Goal: Task Accomplishment & Management: Use online tool/utility

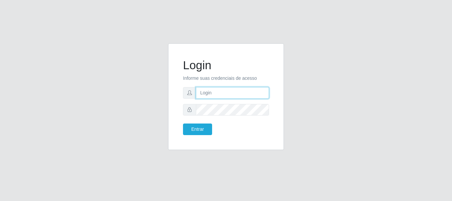
click at [236, 90] on input "text" at bounding box center [232, 93] width 73 height 12
type input "[EMAIL_ADDRESS][DOMAIN_NAME]"
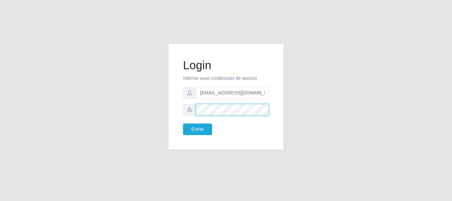
click at [183, 123] on button "Entrar" at bounding box center [197, 129] width 29 height 12
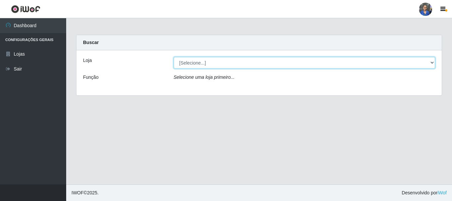
click at [429, 61] on select "[Selecione...] SuperFácil Atacado - Rodoviária" at bounding box center [304, 63] width 261 height 12
select select "400"
click at [174, 57] on select "[Selecione...] SuperFácil Atacado - Rodoviária" at bounding box center [304, 63] width 261 height 12
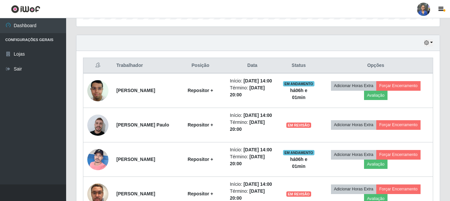
scroll to position [231, 0]
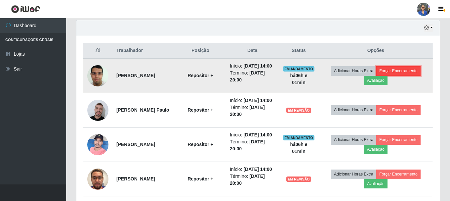
click at [392, 75] on button "Forçar Encerramento" at bounding box center [398, 70] width 44 height 9
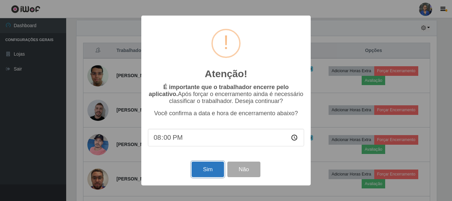
click at [200, 170] on button "Sim" at bounding box center [207, 169] width 32 height 16
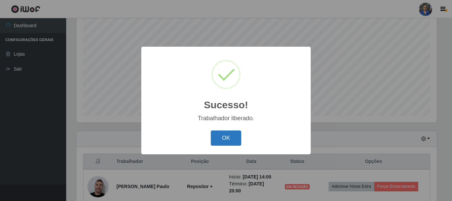
click at [234, 138] on button "OK" at bounding box center [226, 138] width 31 height 16
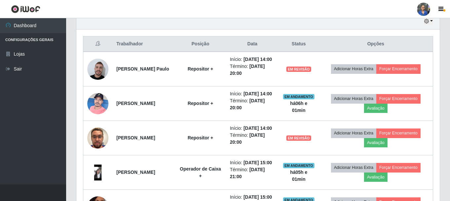
scroll to position [253, 0]
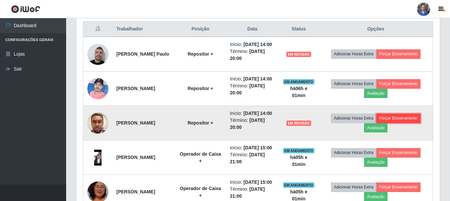
click at [390, 123] on button "Forçar Encerramento" at bounding box center [398, 117] width 44 height 9
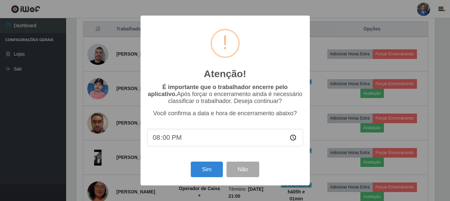
scroll to position [137, 360]
click at [203, 173] on button "Sim" at bounding box center [207, 169] width 32 height 16
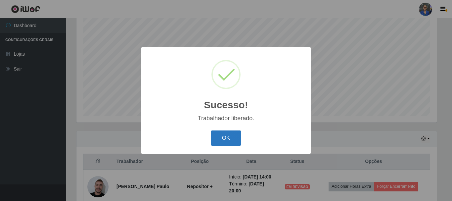
click at [234, 139] on button "OK" at bounding box center [226, 138] width 31 height 16
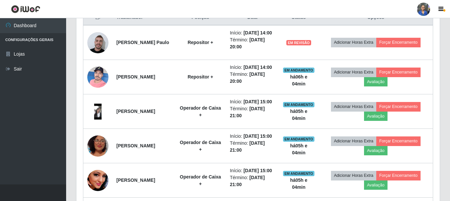
scroll to position [253, 0]
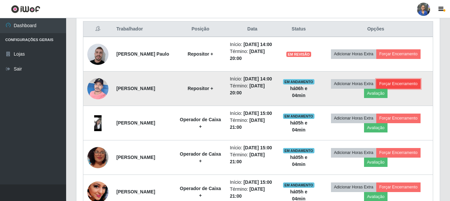
click at [400, 88] on button "Forçar Encerramento" at bounding box center [398, 83] width 44 height 9
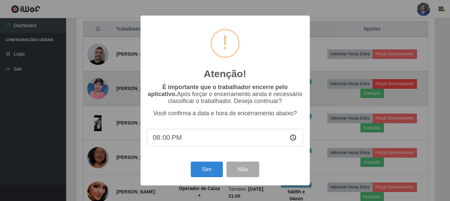
scroll to position [137, 360]
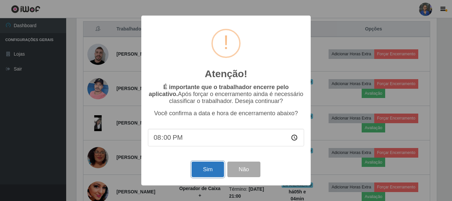
click at [196, 177] on button "Sim" at bounding box center [207, 169] width 32 height 16
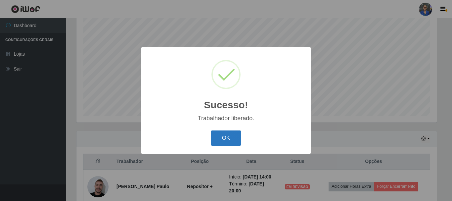
click at [221, 134] on button "OK" at bounding box center [226, 138] width 31 height 16
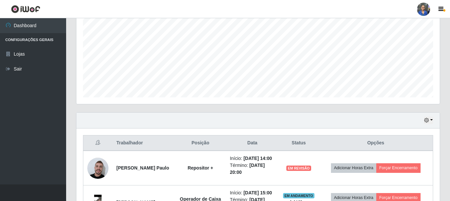
scroll to position [154, 0]
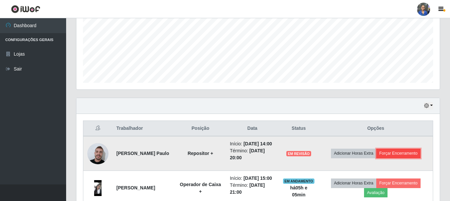
click at [402, 154] on button "Forçar Encerramento" at bounding box center [398, 152] width 44 height 9
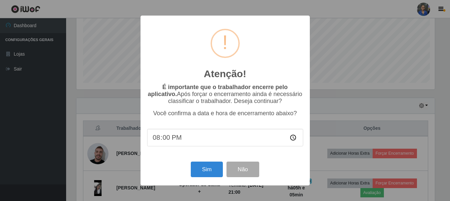
scroll to position [137, 360]
click at [209, 164] on button "Sim" at bounding box center [207, 169] width 32 height 16
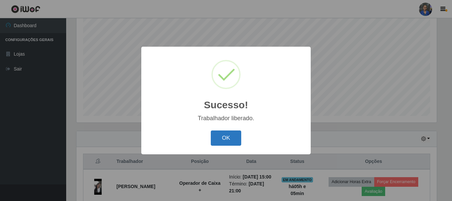
click at [222, 137] on button "OK" at bounding box center [226, 138] width 31 height 16
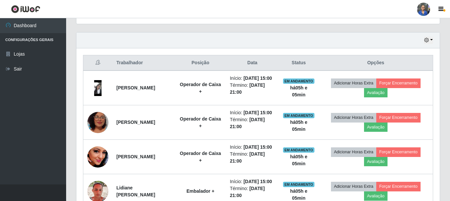
scroll to position [220, 0]
